Goal: Task Accomplishment & Management: Manage account settings

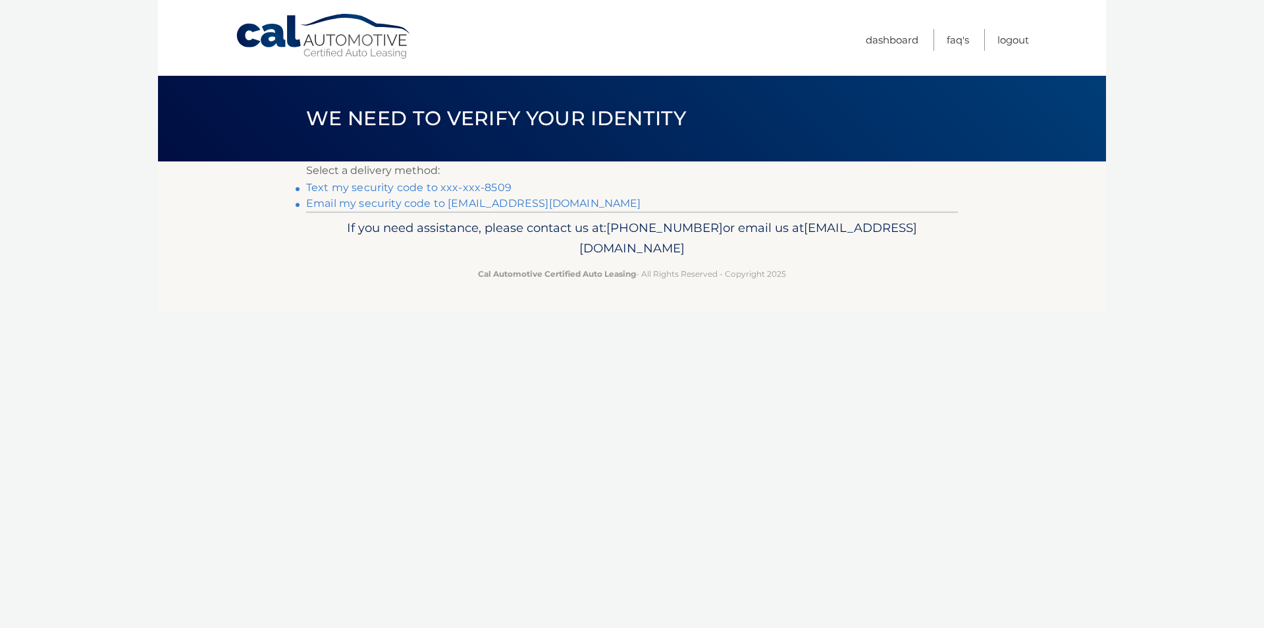
click at [497, 203] on link "Email my security code to j********@aubuchonhomes.com" at bounding box center [473, 203] width 335 height 13
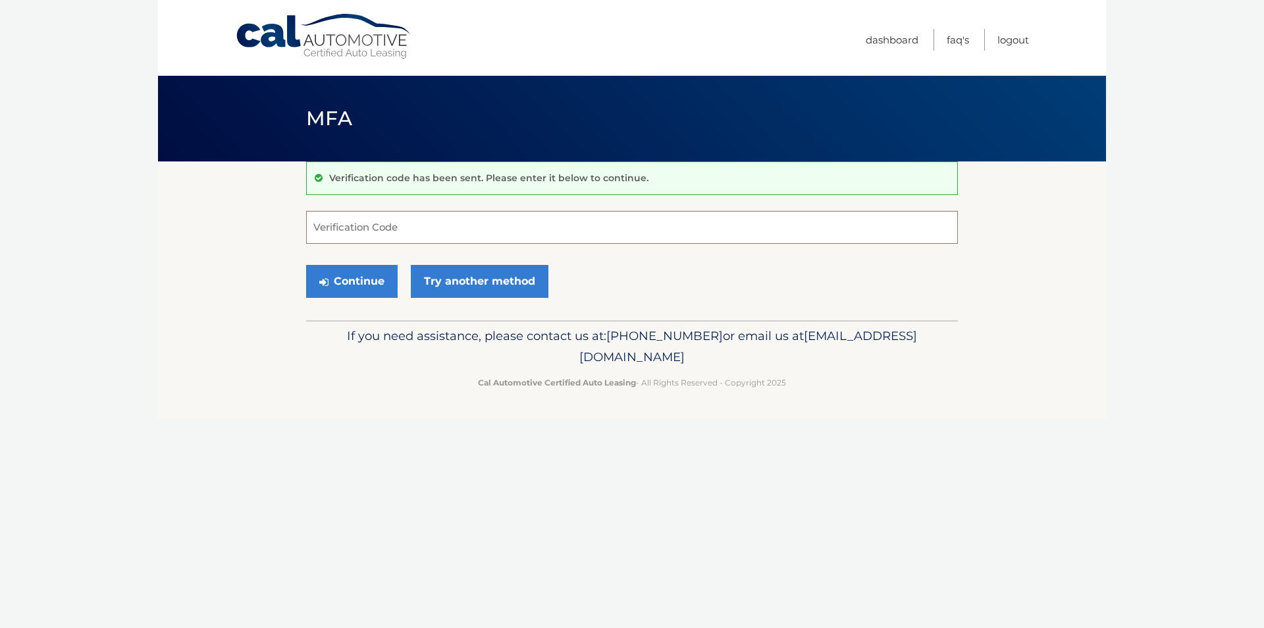
click at [400, 236] on input "Verification Code" at bounding box center [632, 227] width 652 height 33
type input "445602"
click at [306, 265] on button "Continue" at bounding box center [352, 281] width 92 height 33
click at [357, 283] on button "Continue" at bounding box center [352, 281] width 92 height 33
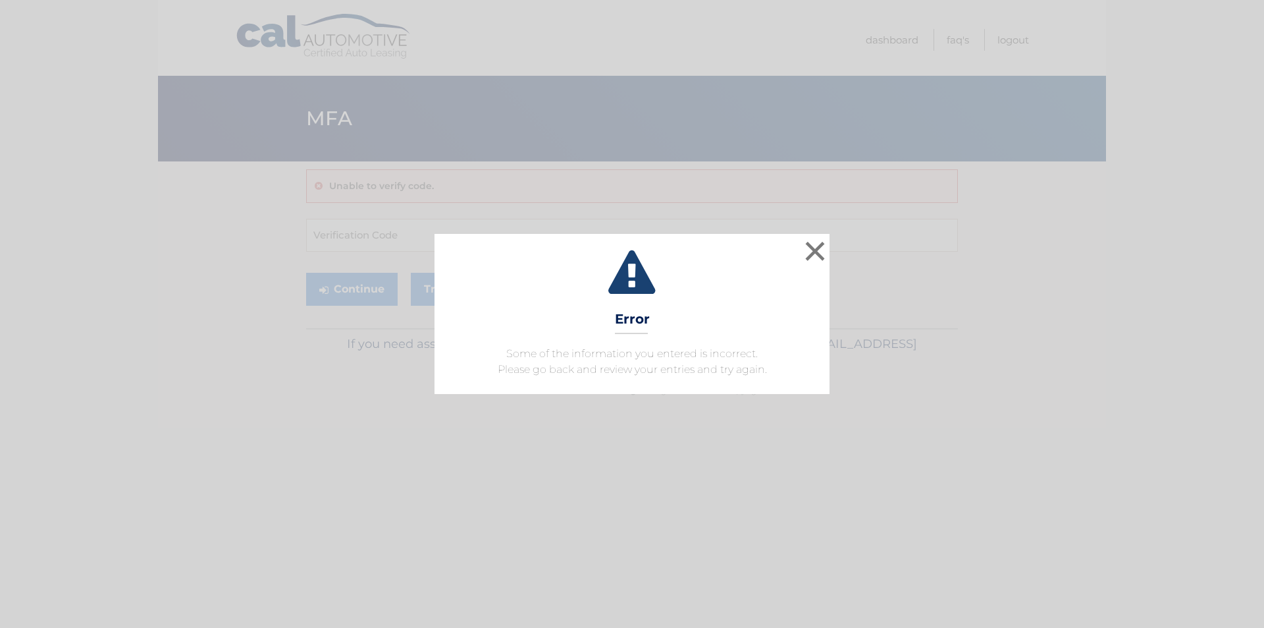
click at [829, 242] on div "× Error Some of the information you entered is incorrect. Please go back and re…" at bounding box center [632, 313] width 395 height 159
click at [815, 252] on button "×" at bounding box center [815, 251] width 26 height 26
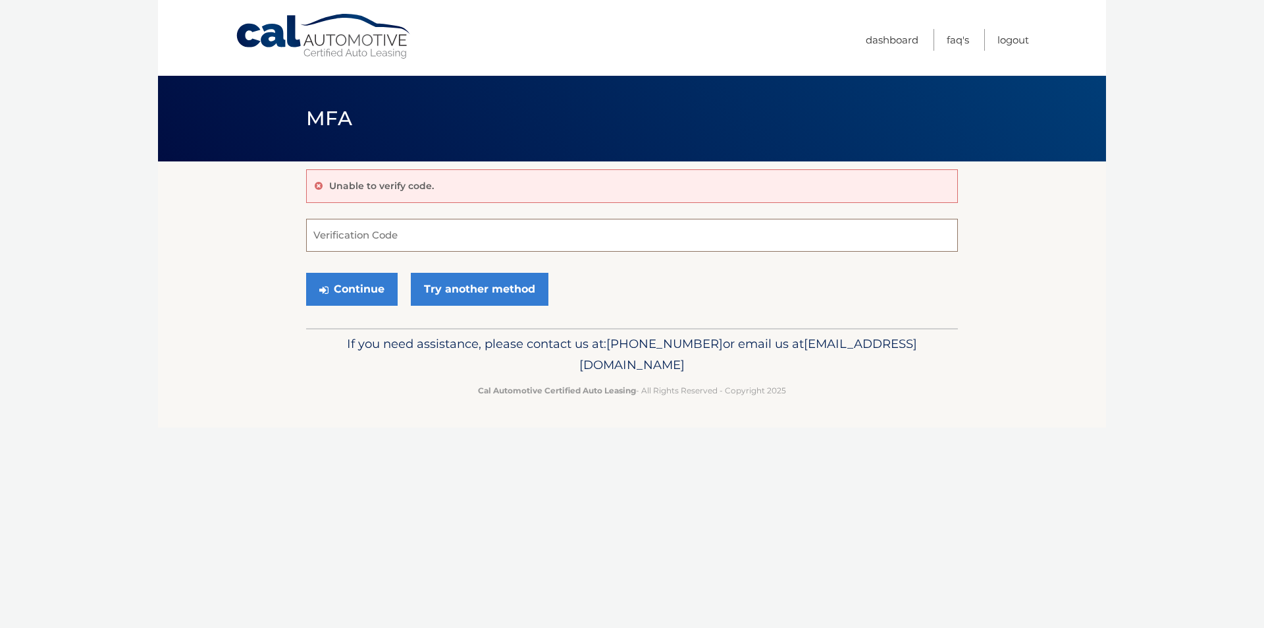
click at [455, 238] on input "Verification Code" at bounding box center [632, 235] width 652 height 33
type input "445602"
click at [366, 282] on button "Continue" at bounding box center [352, 289] width 92 height 33
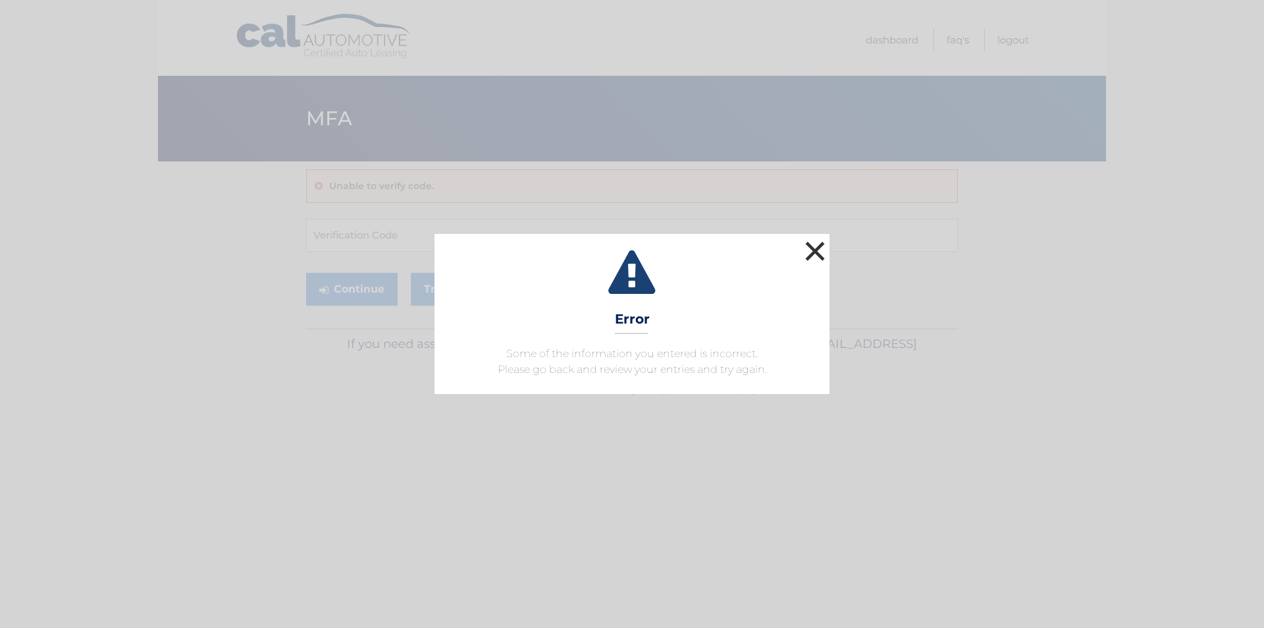
click at [827, 254] on button "×" at bounding box center [815, 251] width 26 height 26
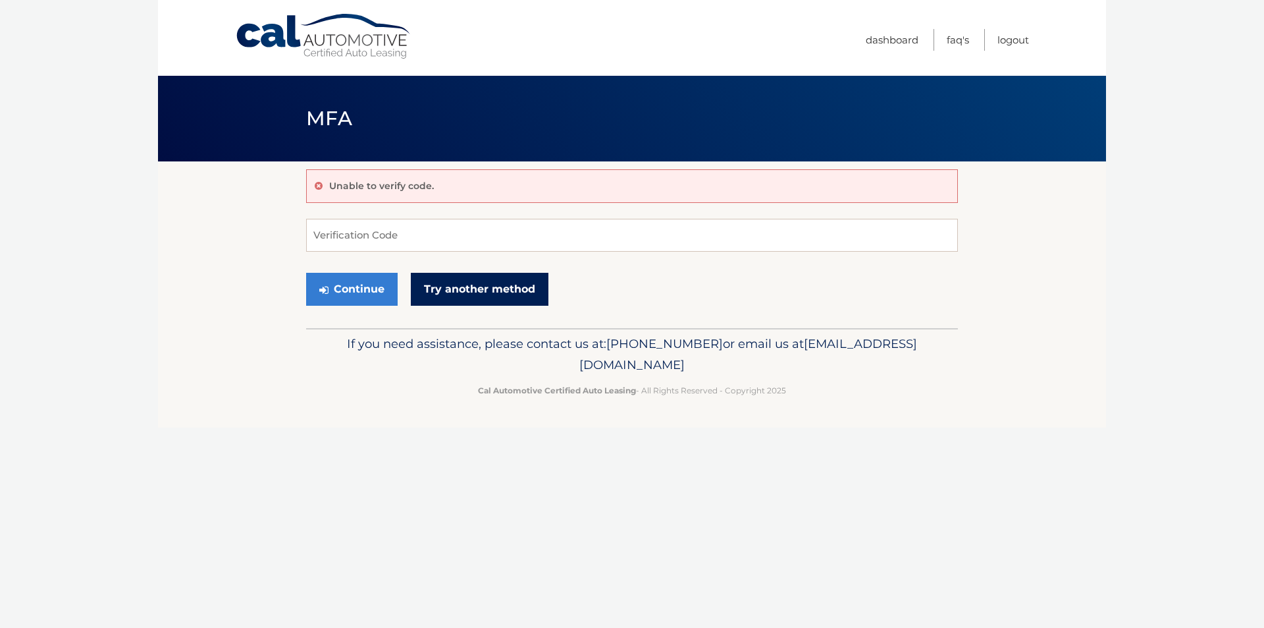
click at [473, 296] on link "Try another method" at bounding box center [480, 289] width 138 height 33
click at [396, 239] on input "Verification Code" at bounding box center [632, 235] width 652 height 33
type input "427077"
click at [306, 273] on button "Continue" at bounding box center [352, 289] width 92 height 33
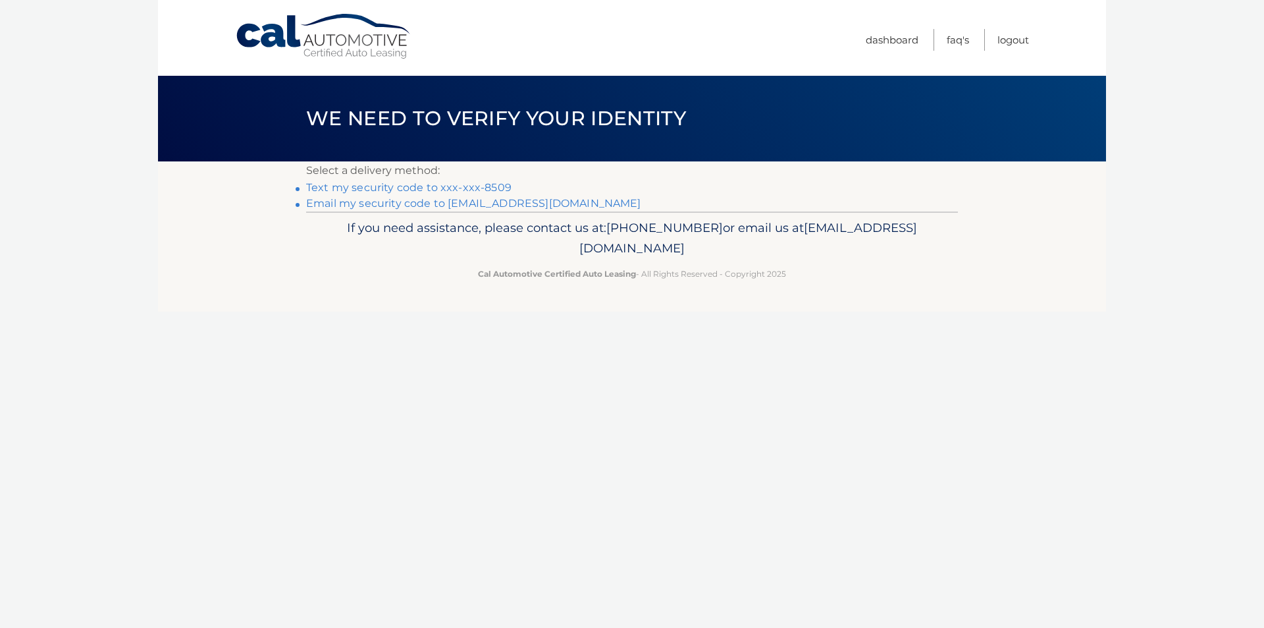
click at [412, 202] on link "Email my security code to j********@aubuchonhomes.com" at bounding box center [473, 203] width 335 height 13
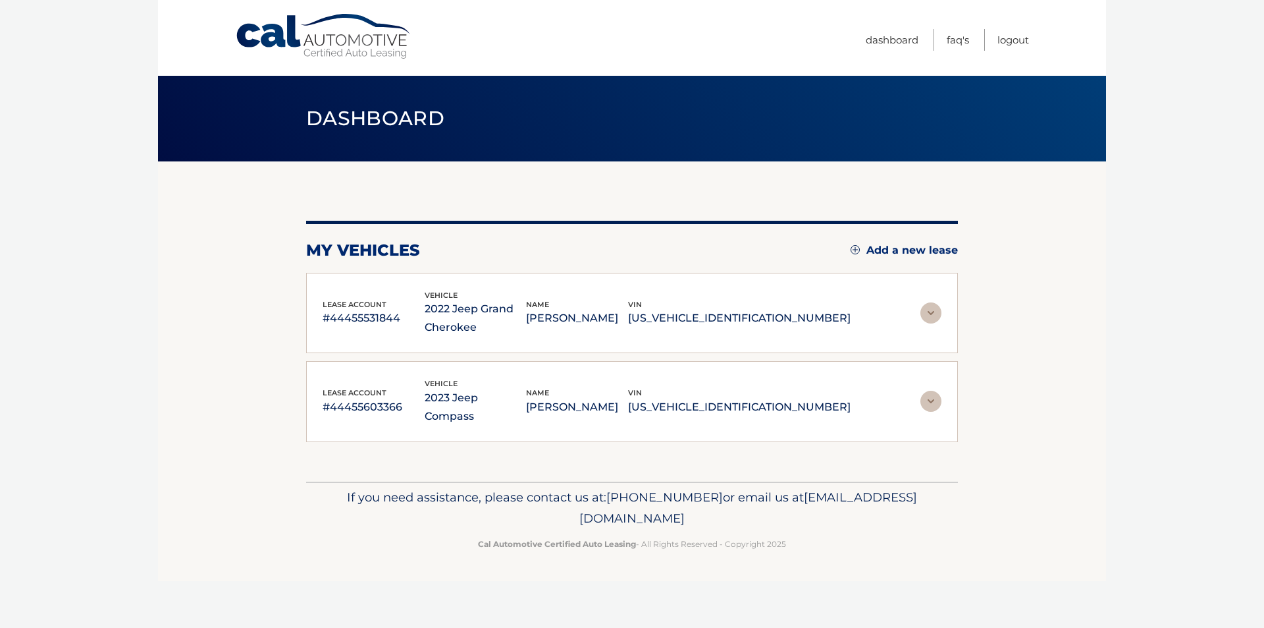
click at [927, 308] on img at bounding box center [931, 312] width 21 height 21
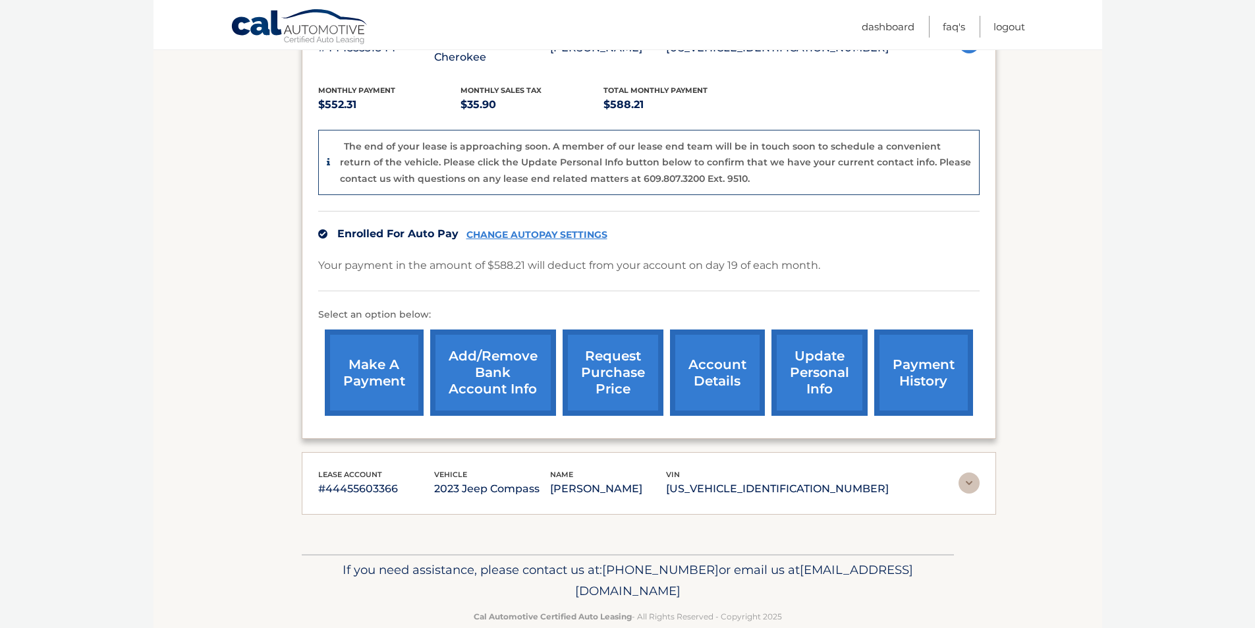
scroll to position [296, 0]
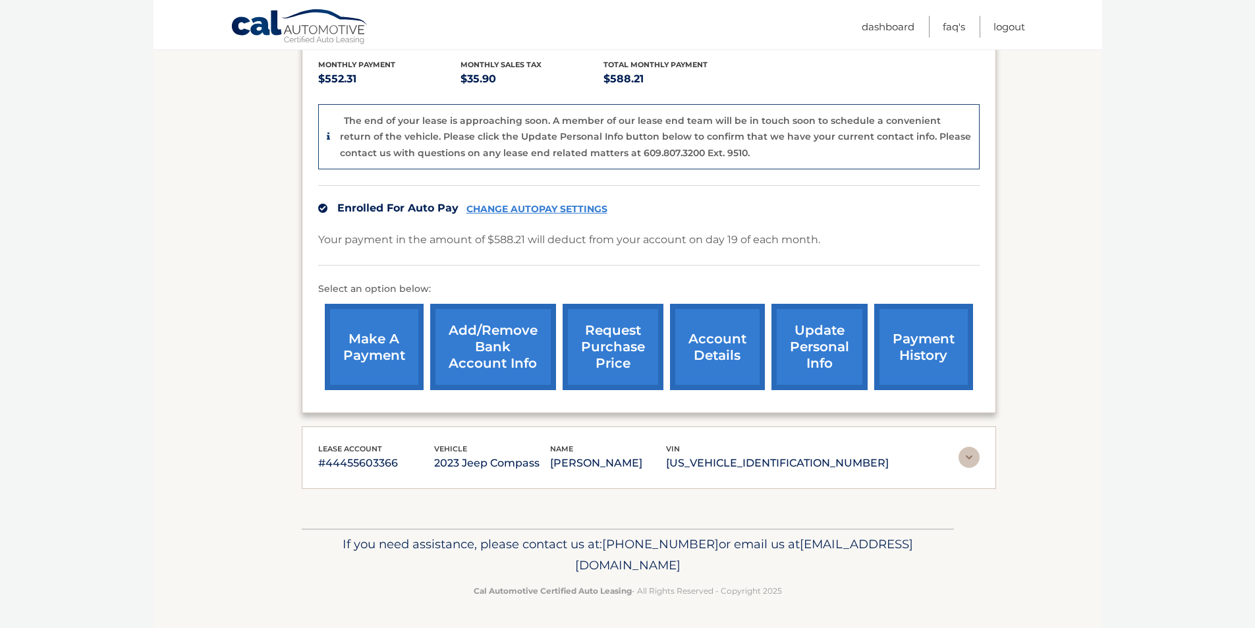
click at [709, 355] on link "account details" at bounding box center [717, 347] width 95 height 86
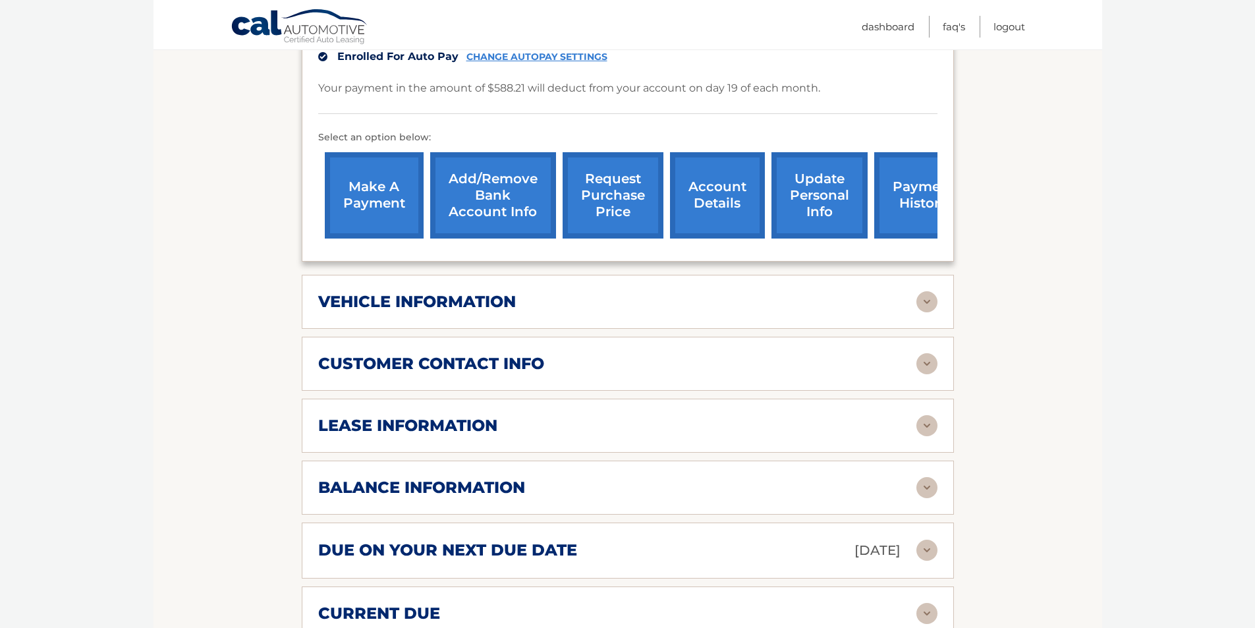
scroll to position [395, 0]
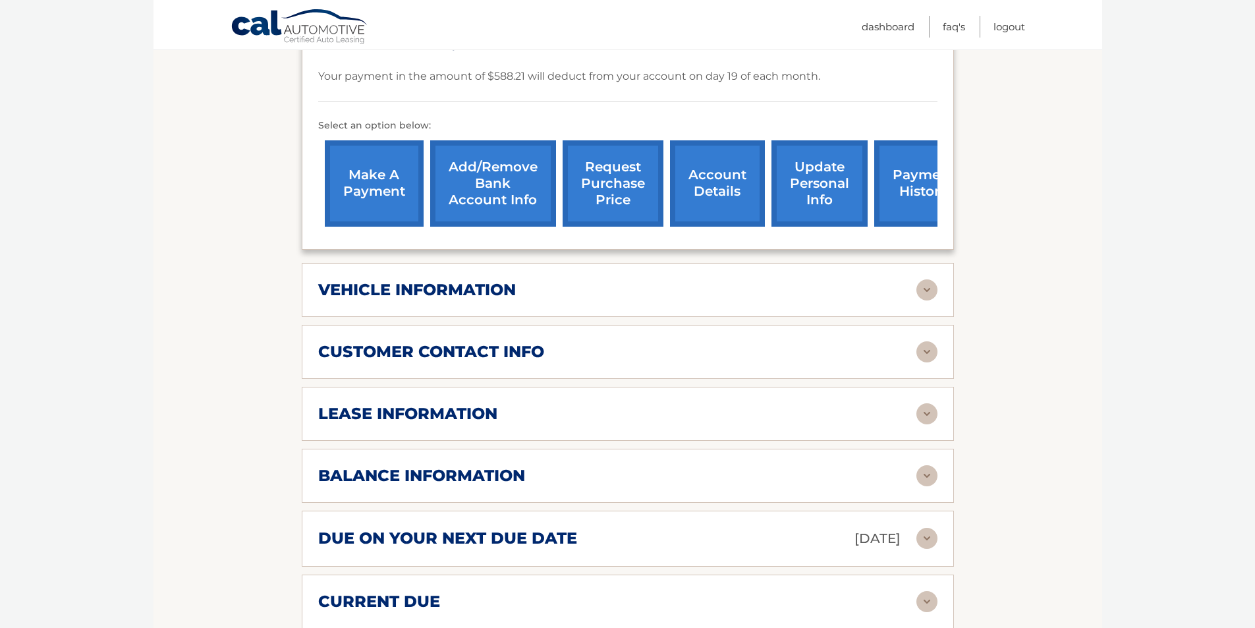
click at [923, 469] on img at bounding box center [926, 475] width 21 height 21
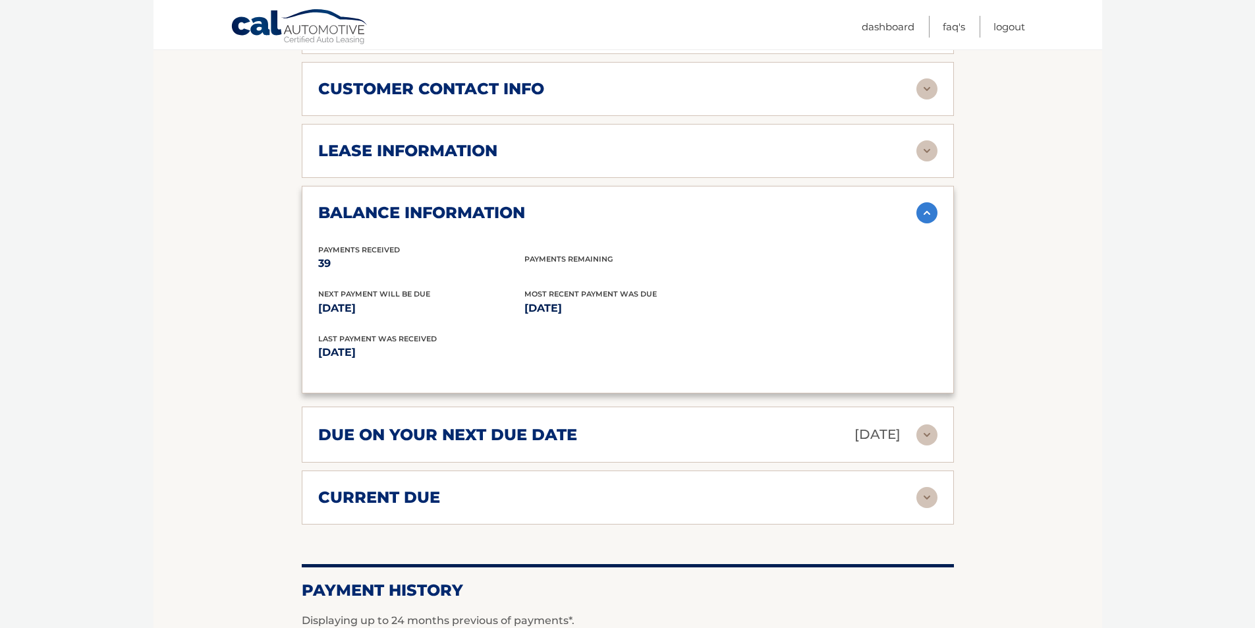
scroll to position [659, 0]
click at [920, 493] on img at bounding box center [926, 496] width 21 height 21
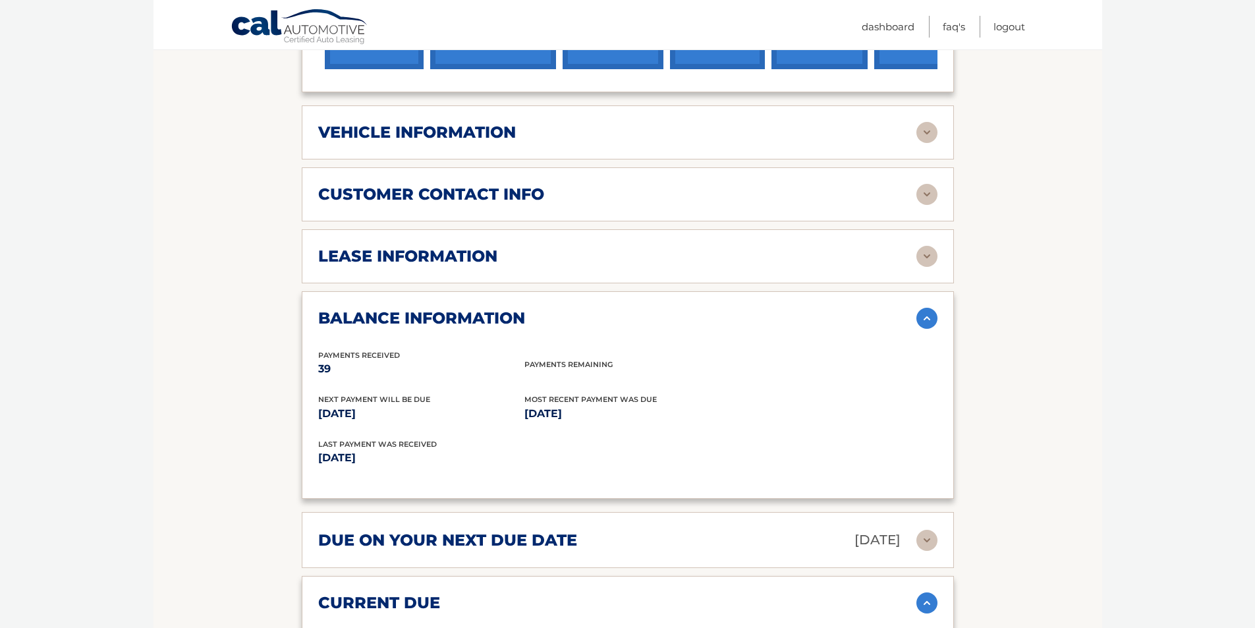
scroll to position [527, 0]
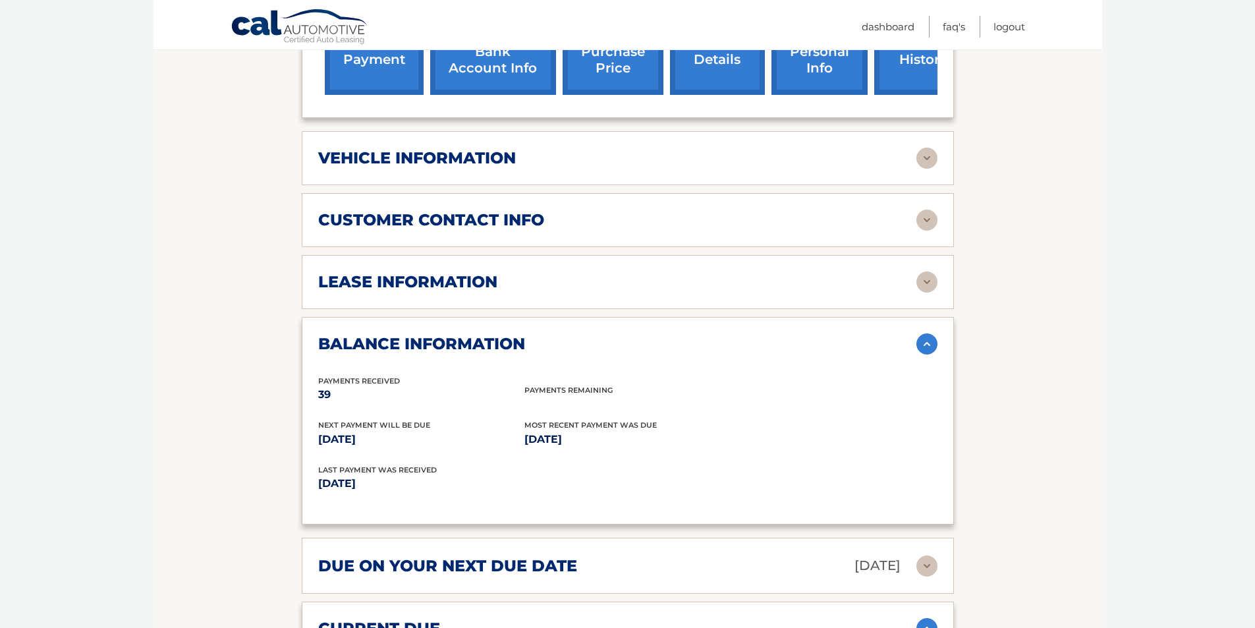
click at [928, 285] on img at bounding box center [926, 281] width 21 height 21
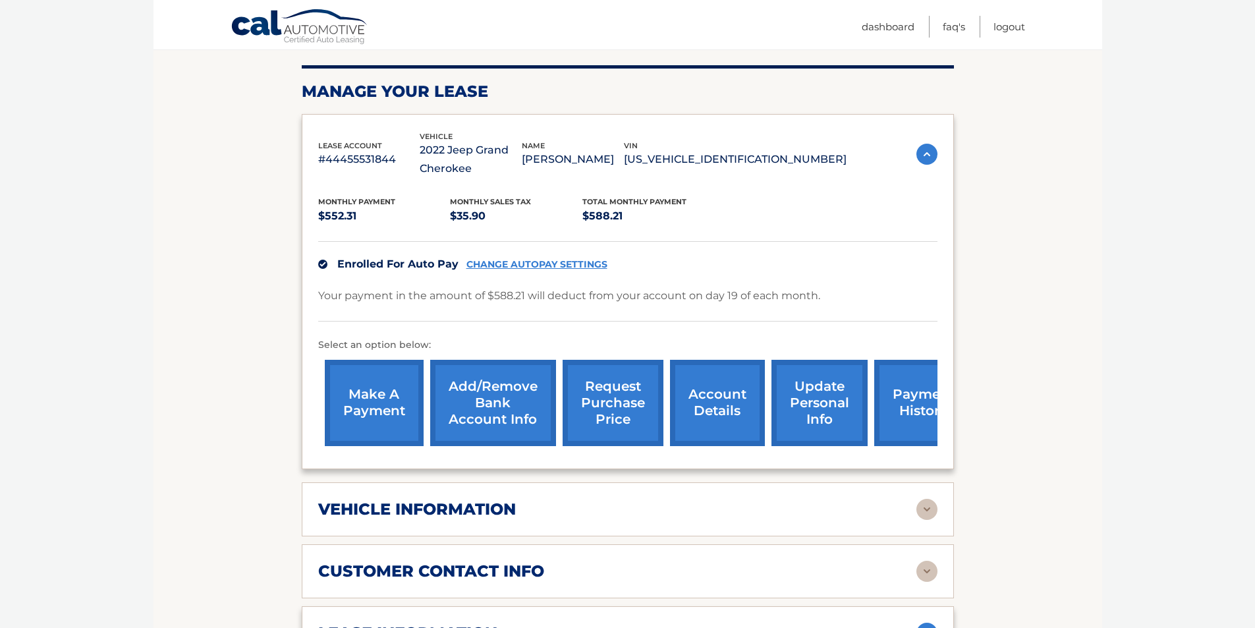
scroll to position [198, 0]
